Goal: Information Seeking & Learning: Learn about a topic

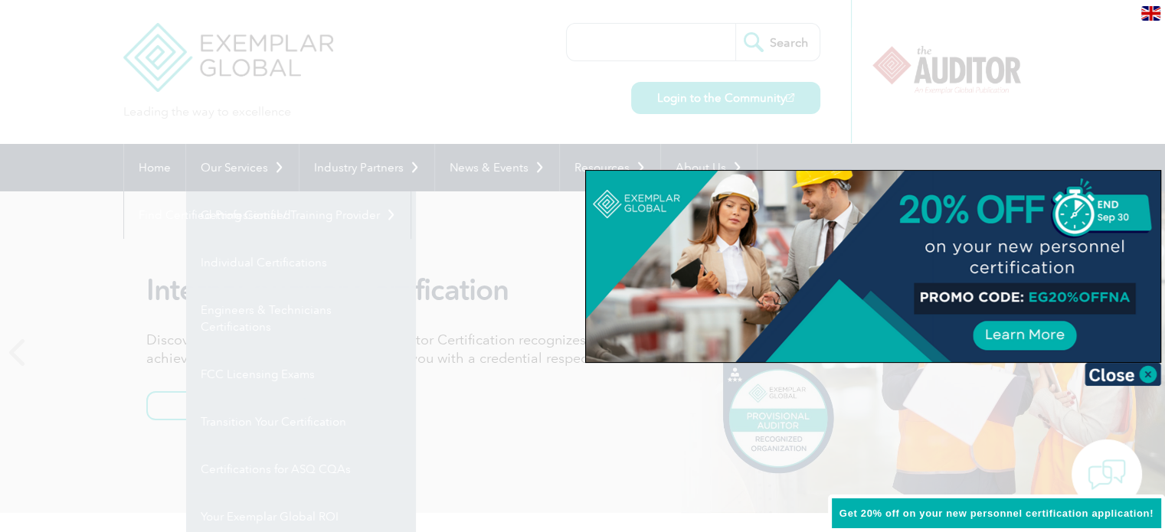
click at [589, 103] on div at bounding box center [582, 266] width 1165 height 532
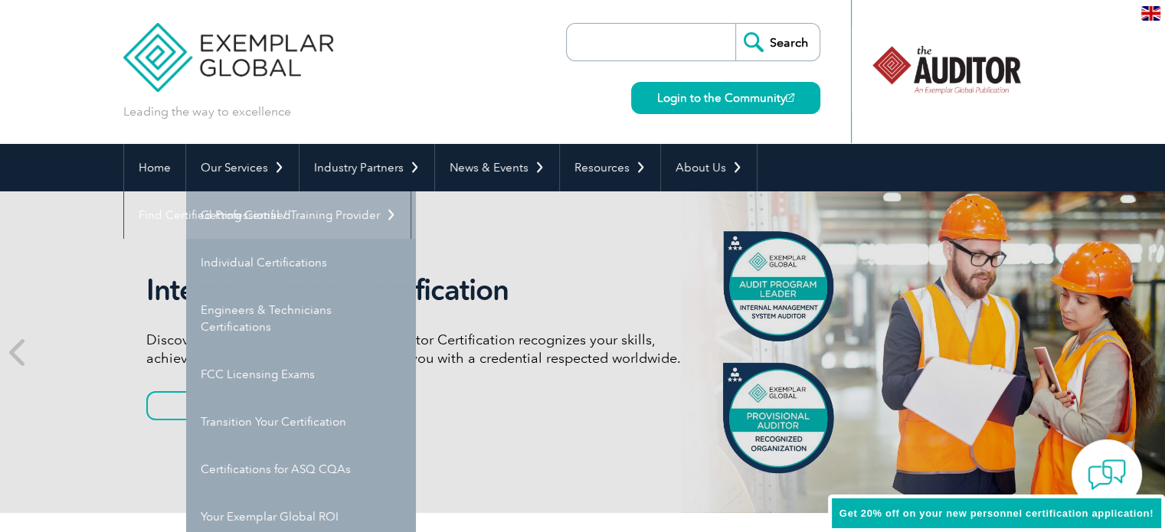
click at [291, 215] on link "Getting Certified" at bounding box center [301, 214] width 230 height 47
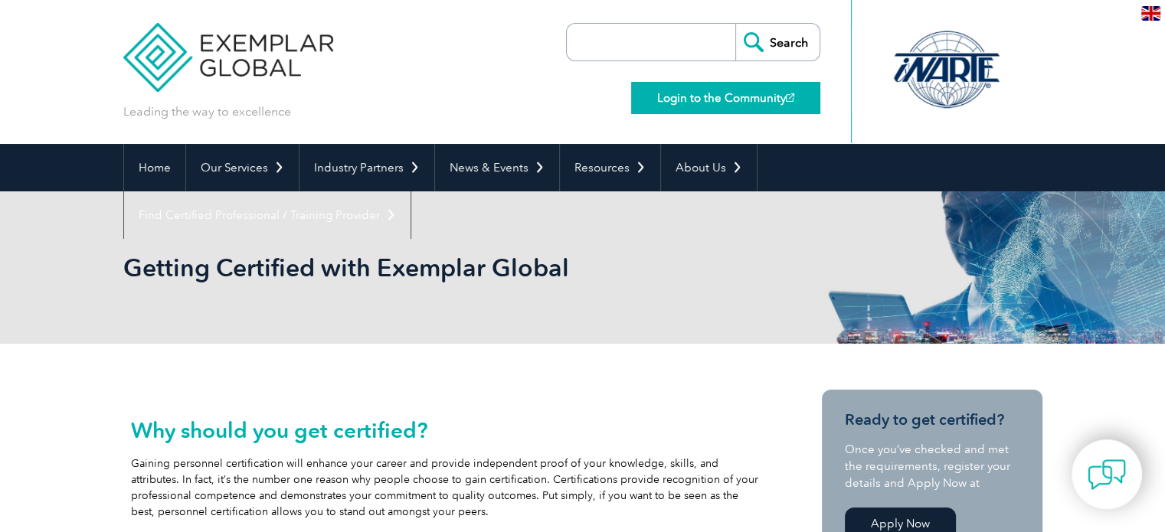
click at [727, 105] on link "Login to the Community" at bounding box center [725, 98] width 189 height 32
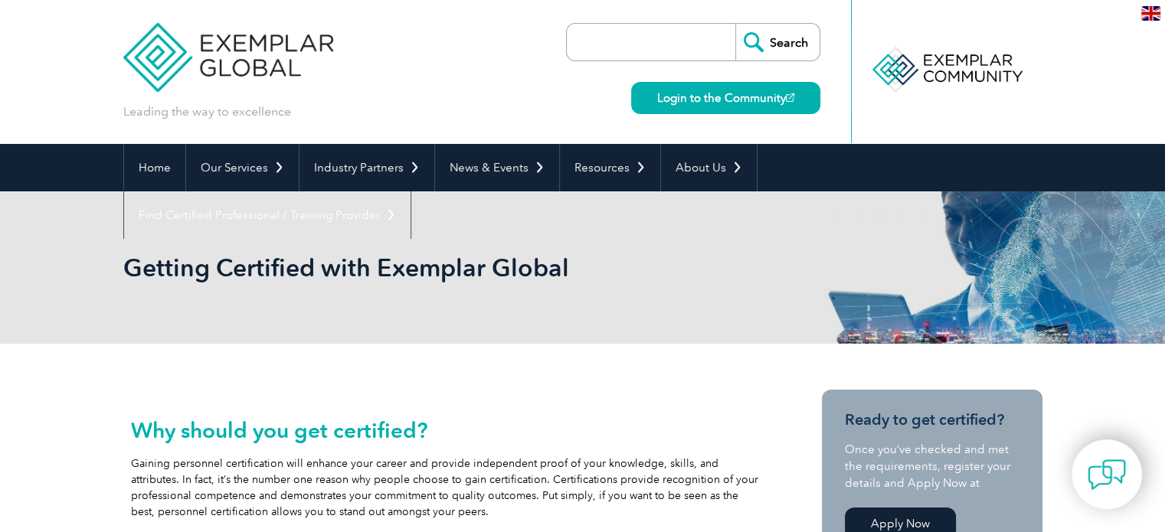
click at [659, 38] on input "search" at bounding box center [654, 42] width 161 height 37
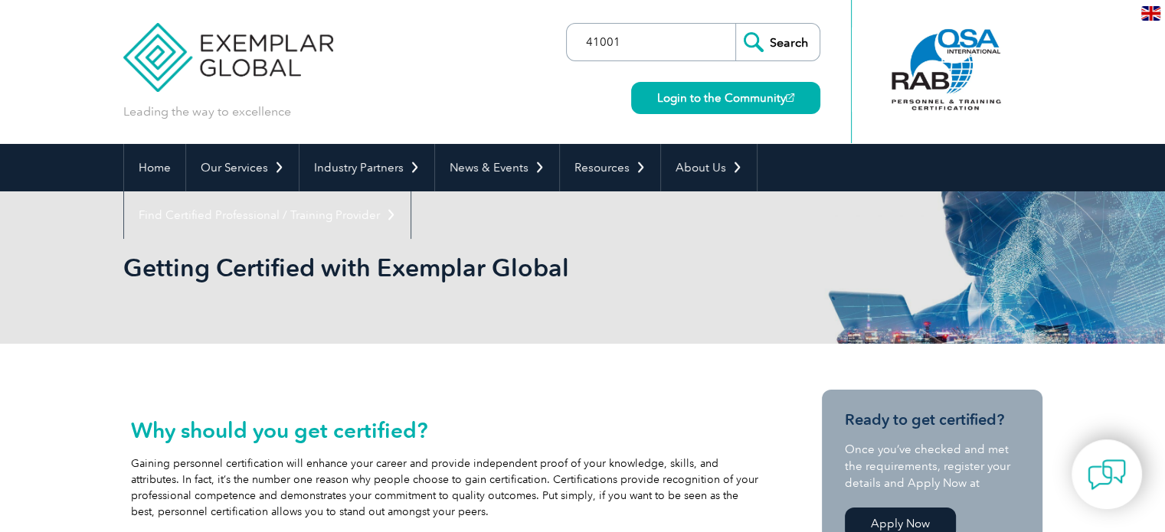
type input "41001"
click at [735, 24] on input "Search" at bounding box center [777, 42] width 84 height 37
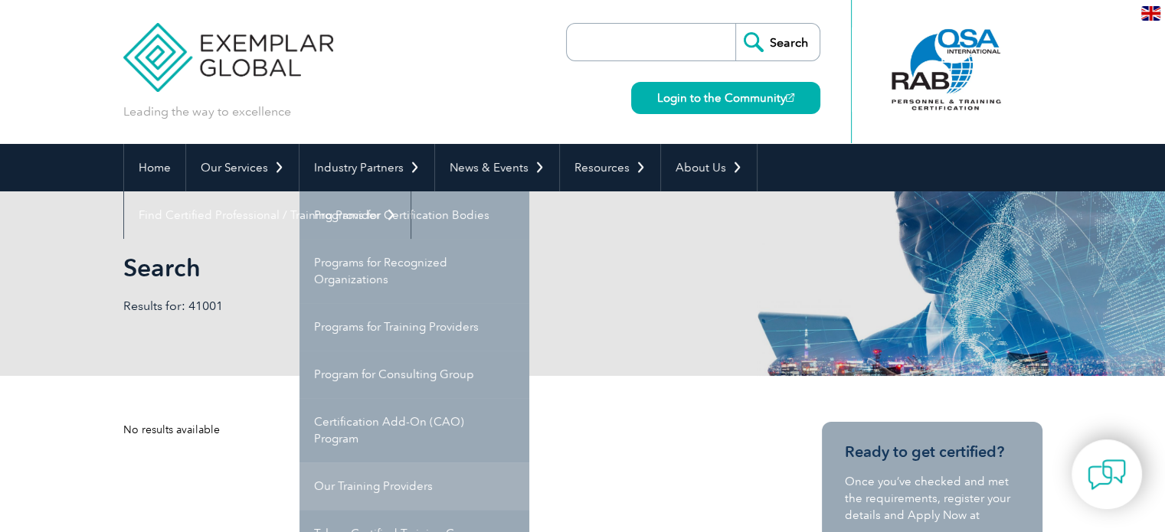
click at [393, 474] on link "Our Training Providers" at bounding box center [414, 485] width 230 height 47
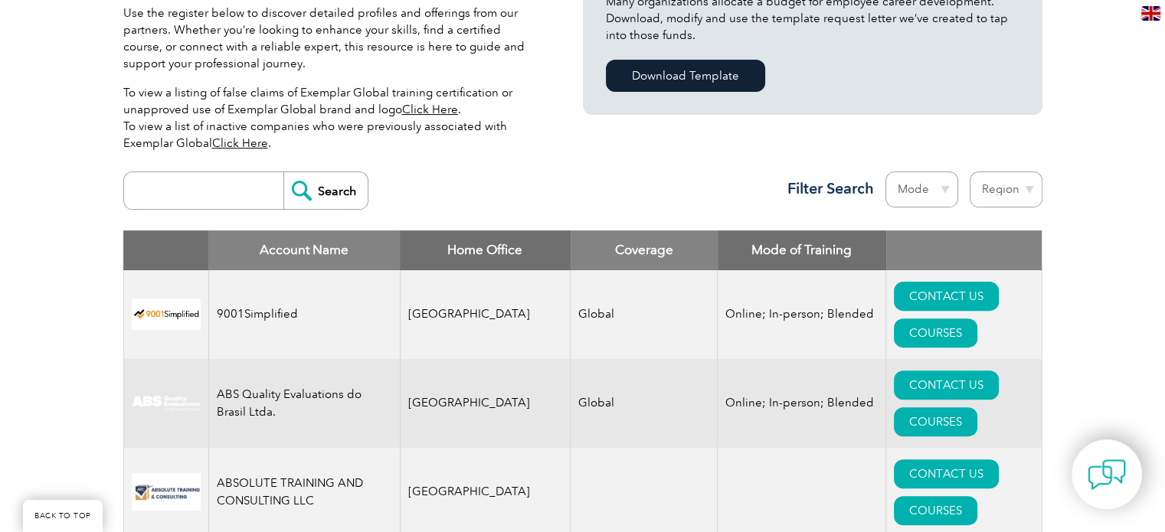
scroll to position [515, 0]
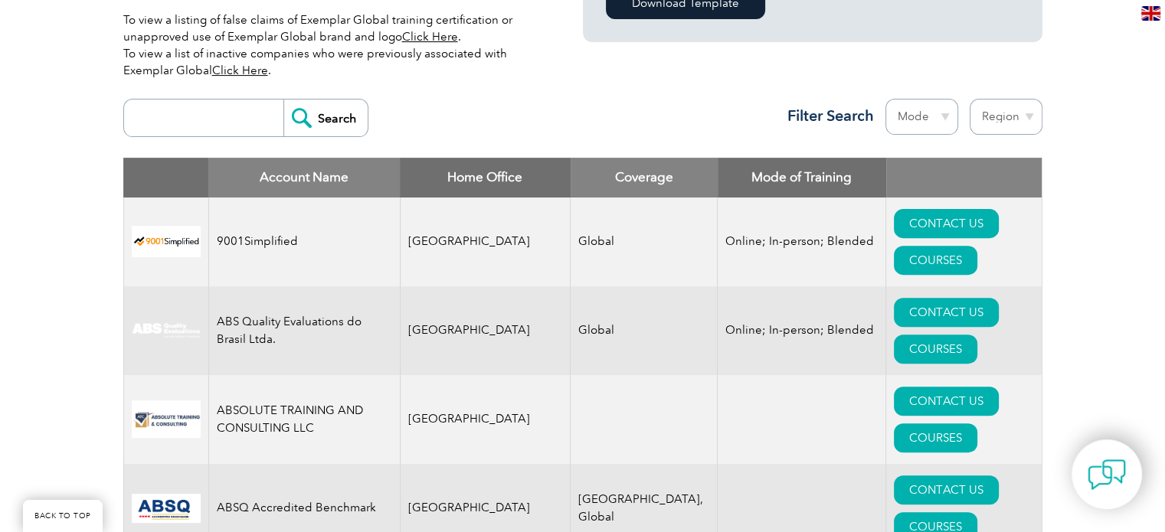
click at [172, 113] on input "search" at bounding box center [208, 118] width 152 height 37
type input "I"
click at [1020, 109] on select "Region Australia Bahrain Bangladesh Brazil Canada Colombia Dominican Republic E…" at bounding box center [1005, 117] width 73 height 36
select select "India"
click at [969, 99] on select "Region Australia Bahrain Bangladesh Brazil Canada Colombia Dominican Republic E…" at bounding box center [1005, 117] width 73 height 36
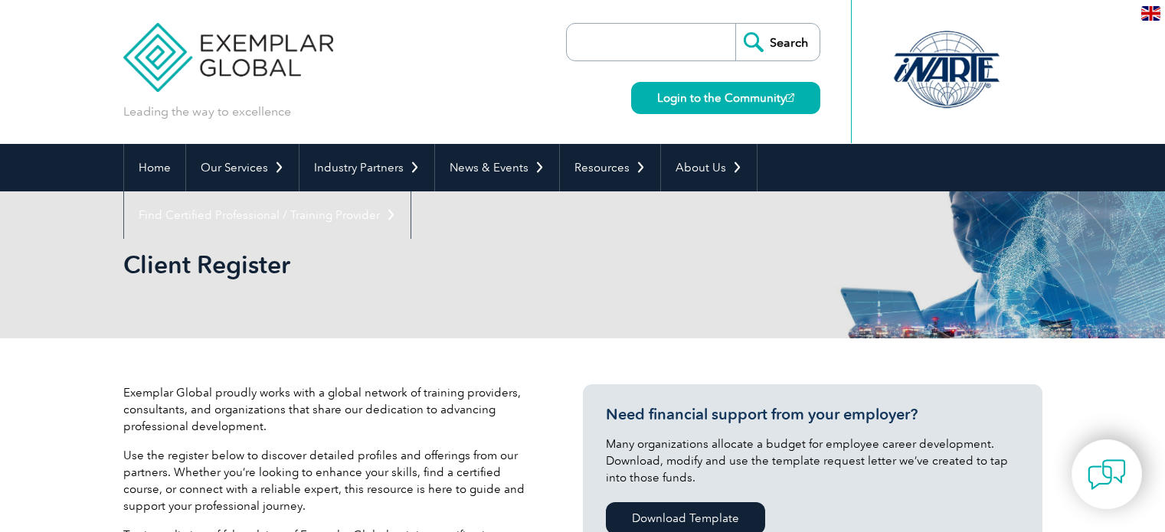
select select "[GEOGRAPHIC_DATA]"
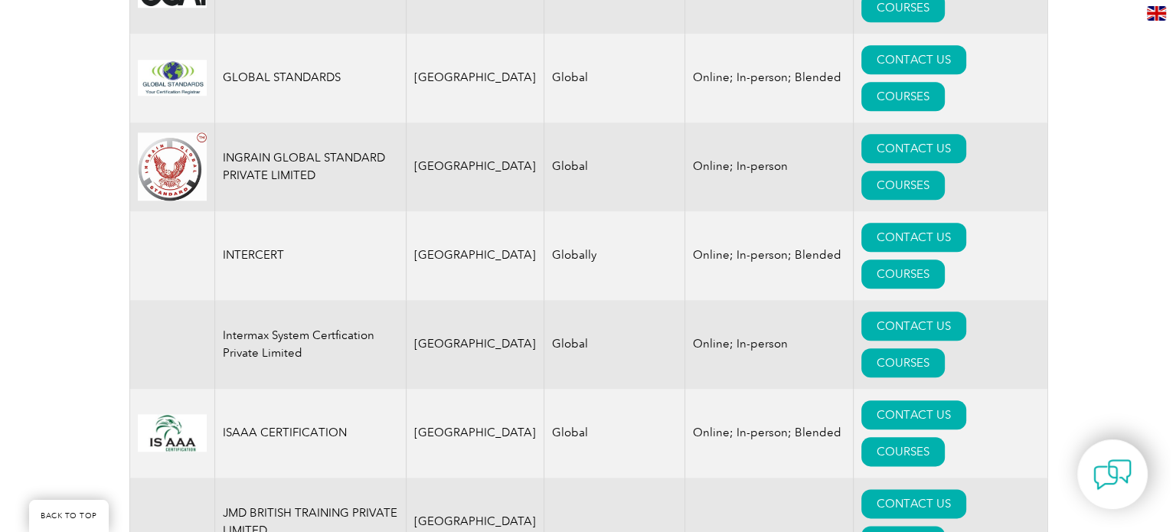
scroll to position [1757, 0]
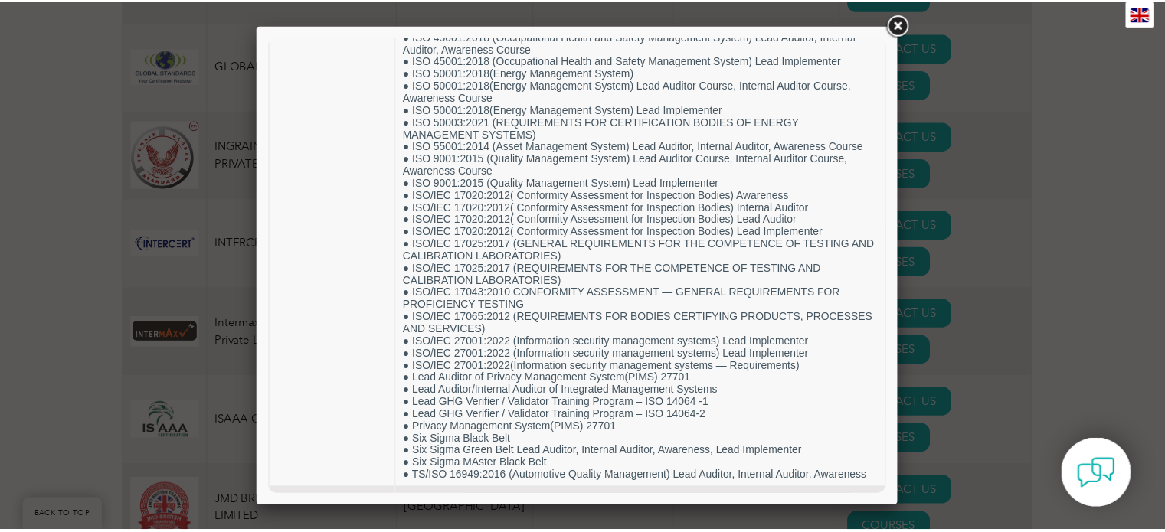
scroll to position [900, 0]
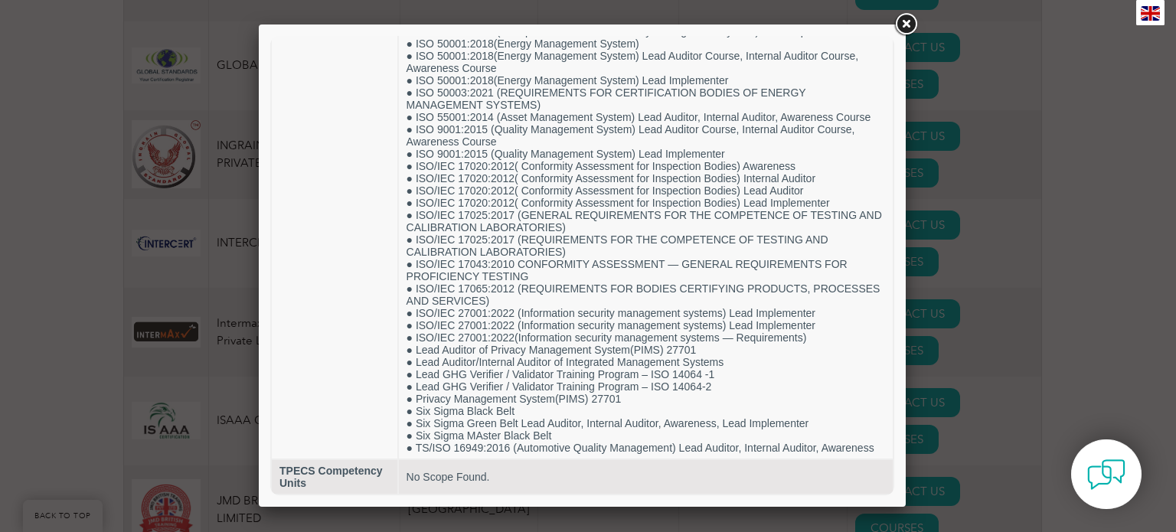
click at [907, 21] on link at bounding box center [906, 25] width 28 height 28
